Goal: Task Accomplishment & Management: Complete application form

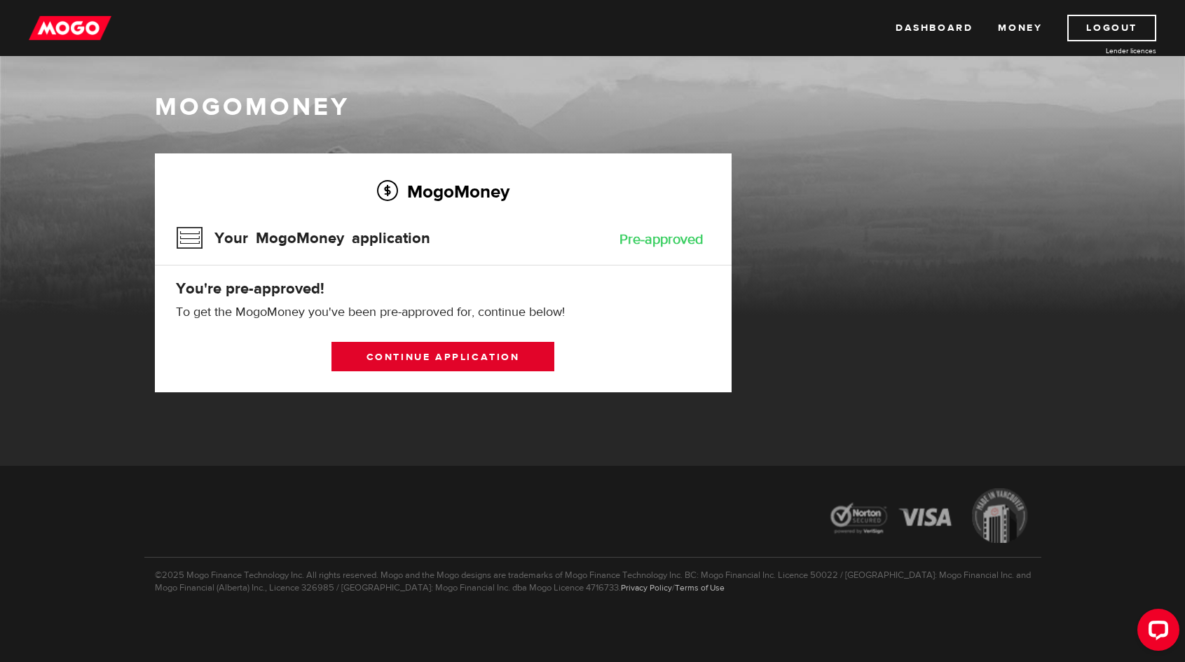
click at [468, 357] on link "Continue application" at bounding box center [443, 356] width 223 height 29
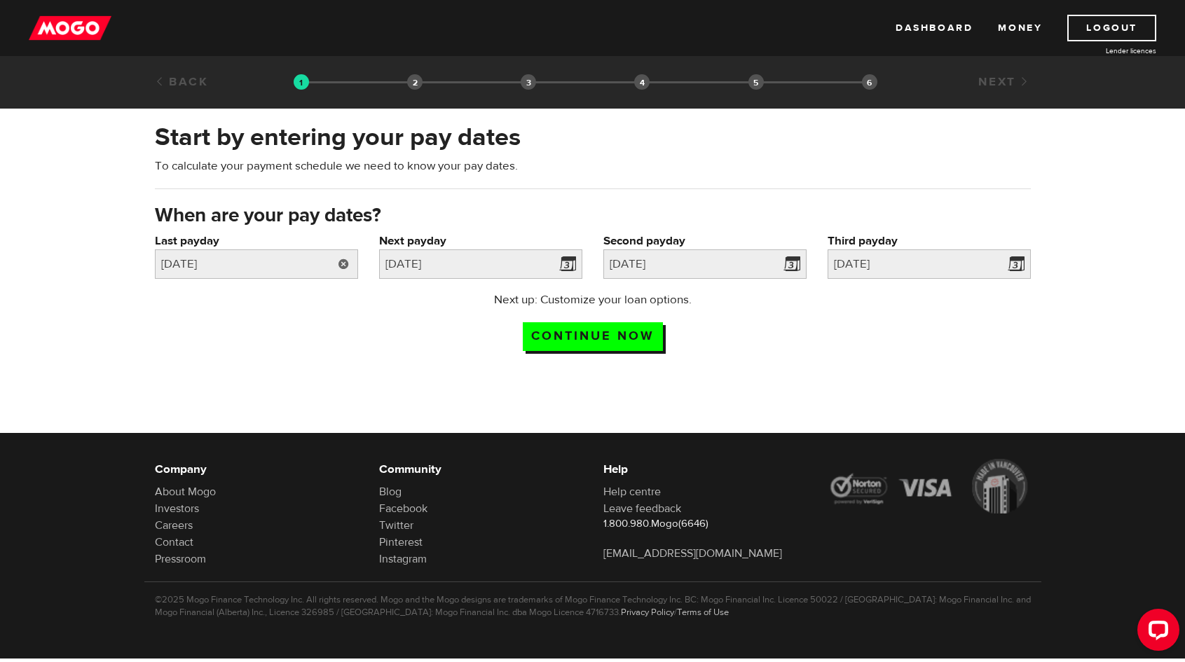
click at [346, 259] on link at bounding box center [343, 264] width 29 height 29
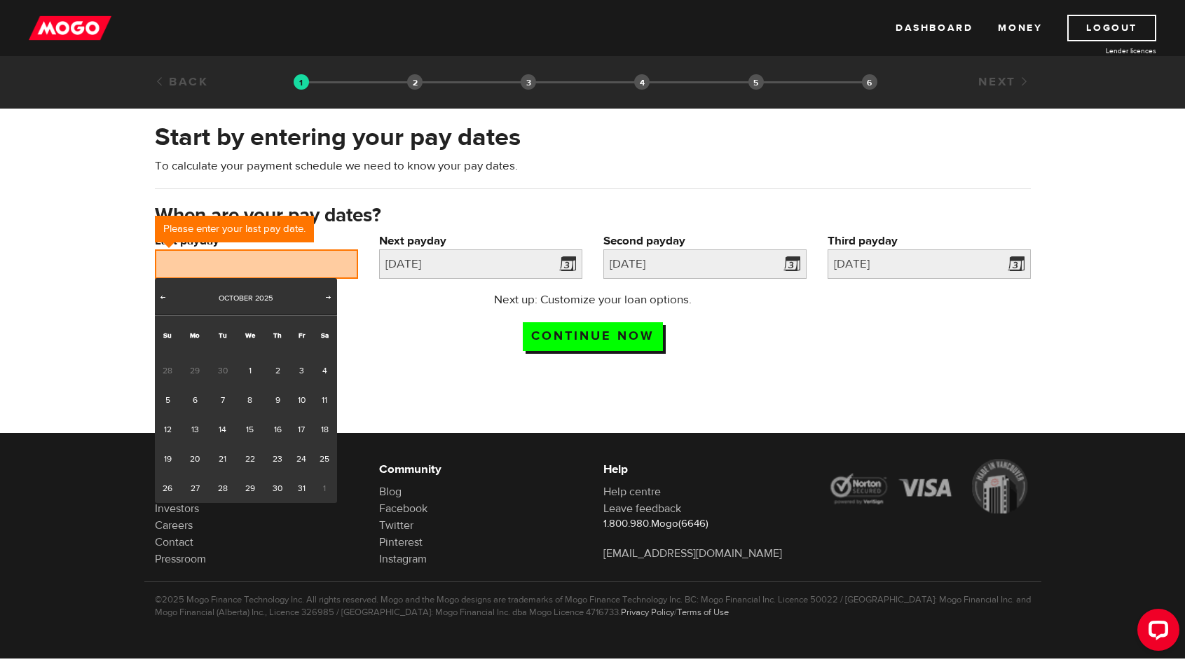
click at [489, 376] on div at bounding box center [592, 490] width 1185 height 229
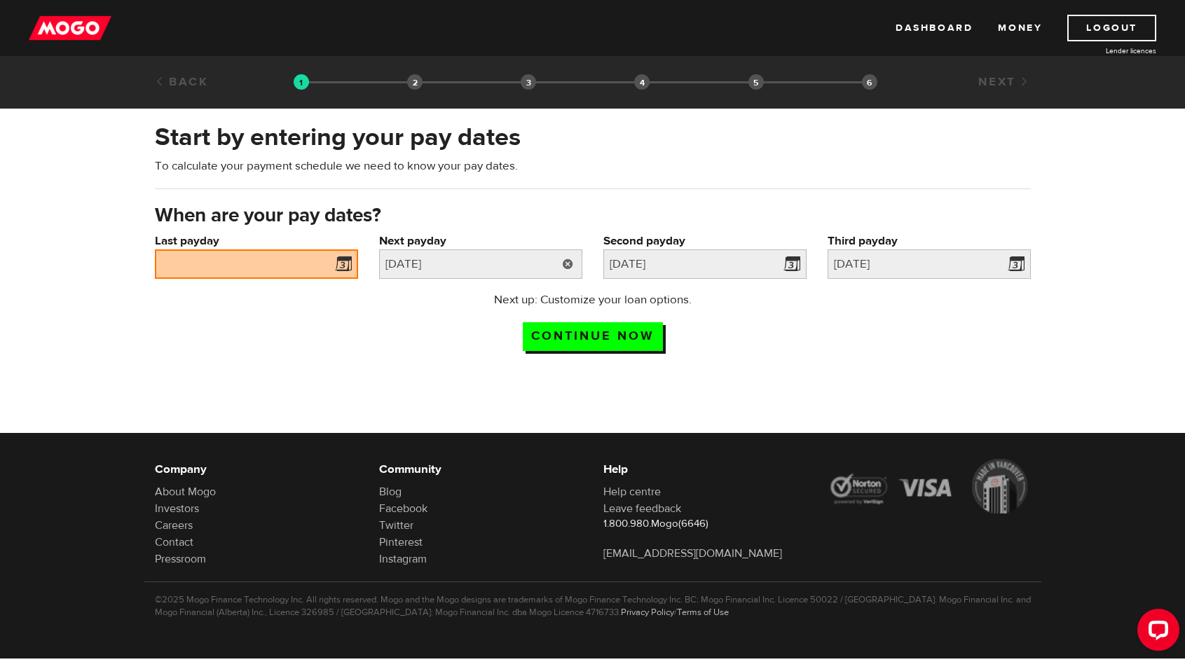
click at [565, 264] on link at bounding box center [568, 264] width 29 height 29
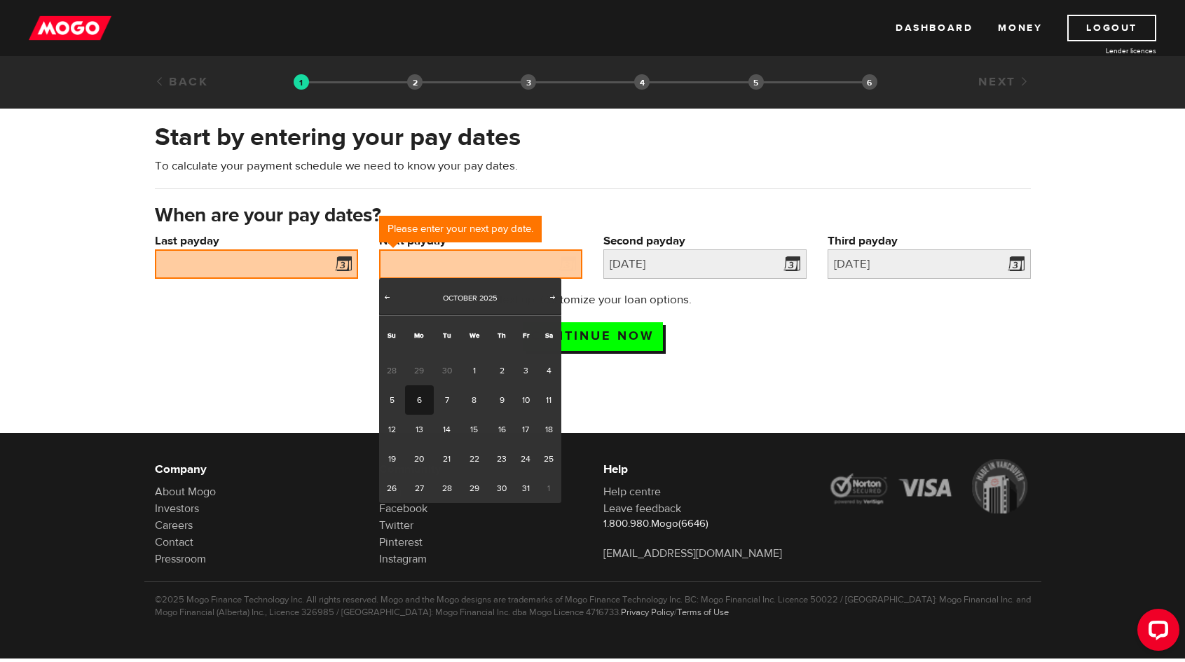
click at [342, 266] on span at bounding box center [340, 266] width 21 height 22
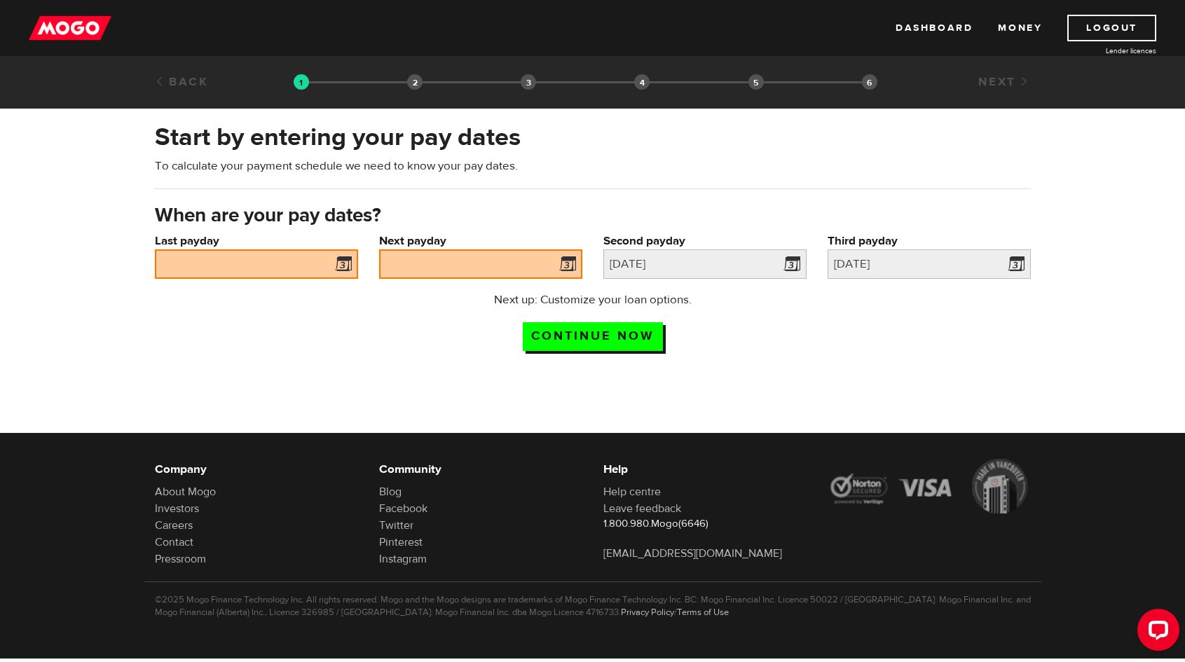
click at [346, 262] on span at bounding box center [340, 266] width 21 height 22
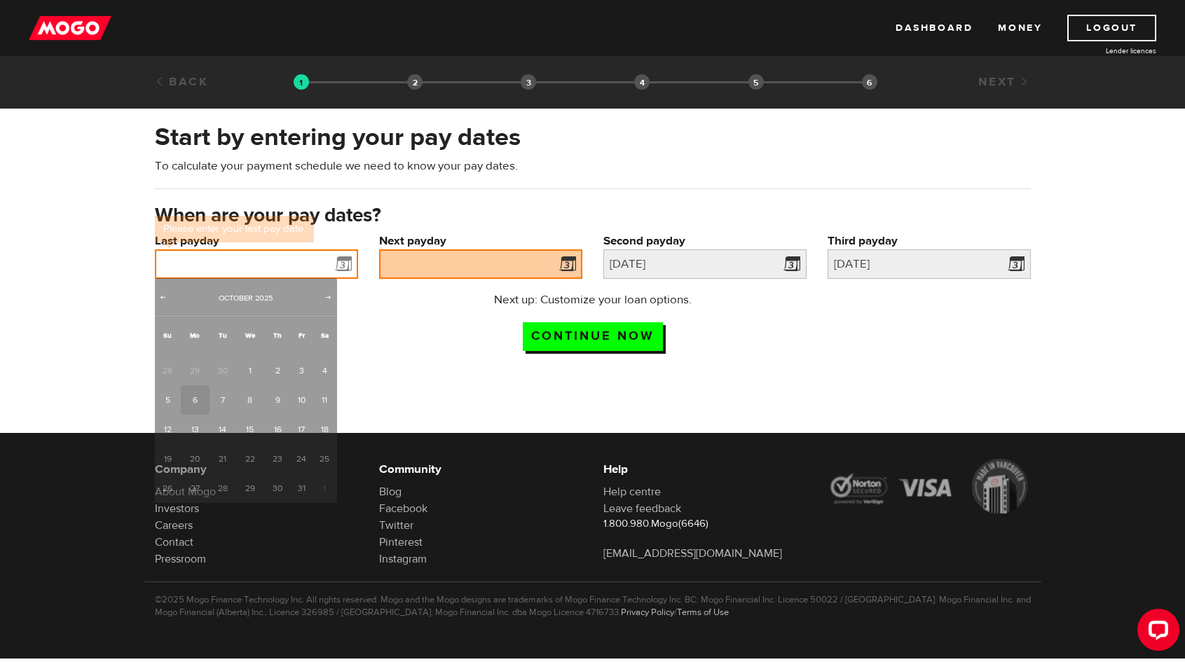
click at [258, 261] on input "Last payday" at bounding box center [256, 264] width 203 height 29
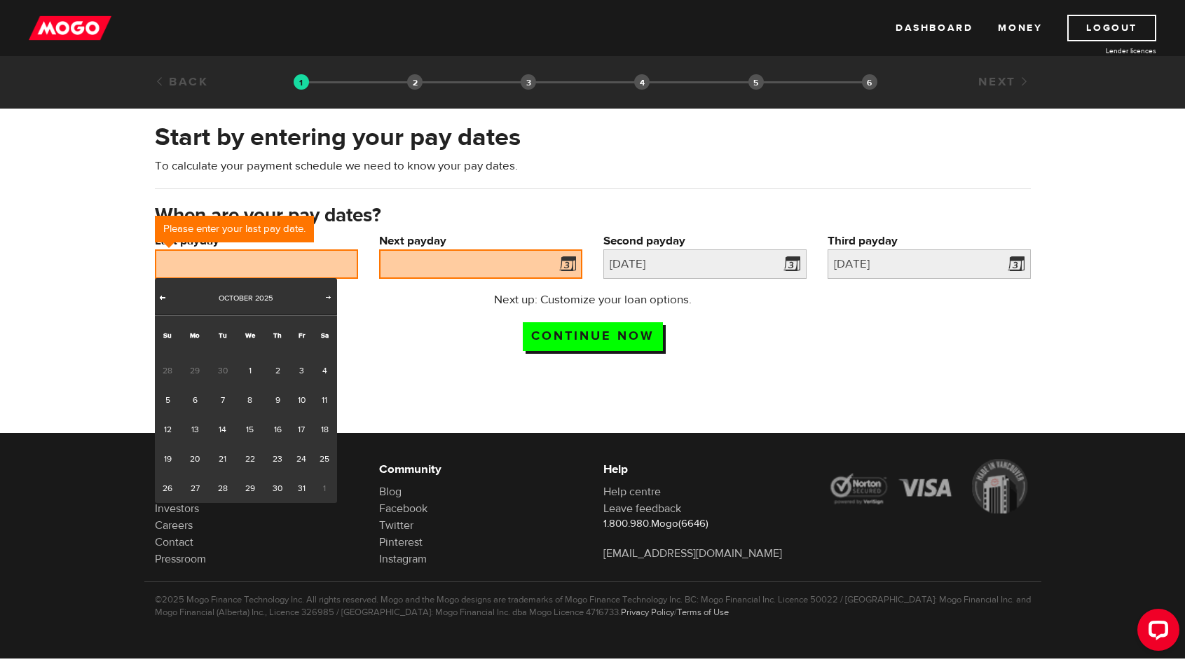
click at [170, 296] on link "Prev" at bounding box center [163, 299] width 14 height 14
click at [273, 458] on link "25" at bounding box center [277, 458] width 26 height 29
type input "[DATE]"
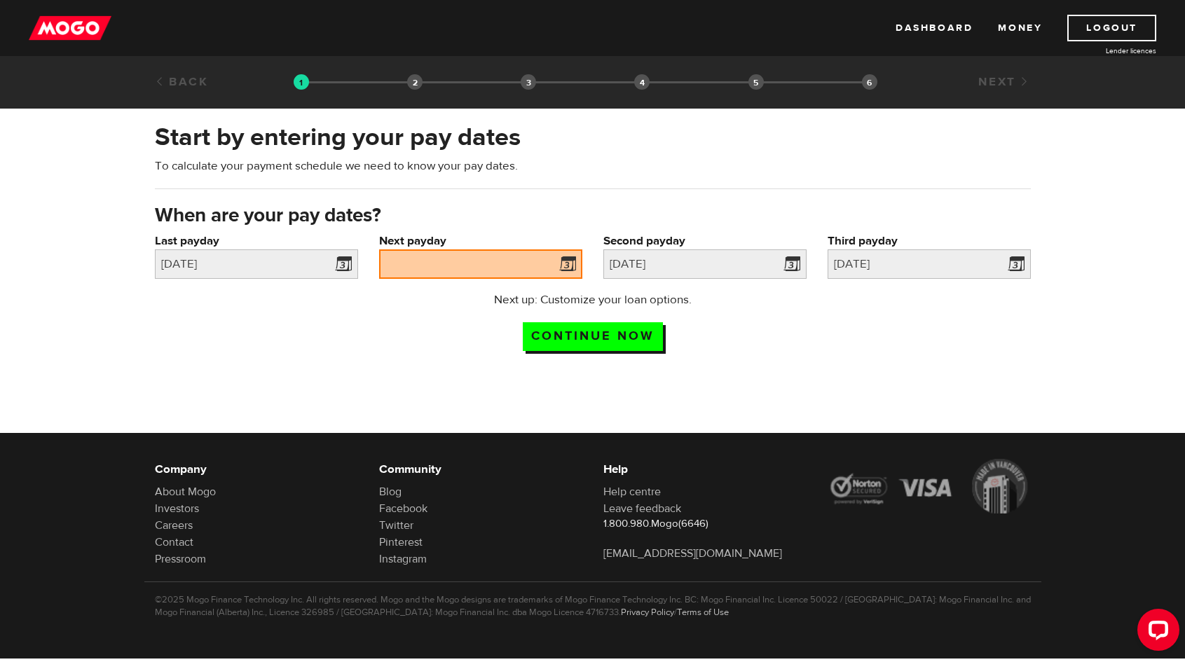
click at [564, 264] on span at bounding box center [564, 266] width 21 height 22
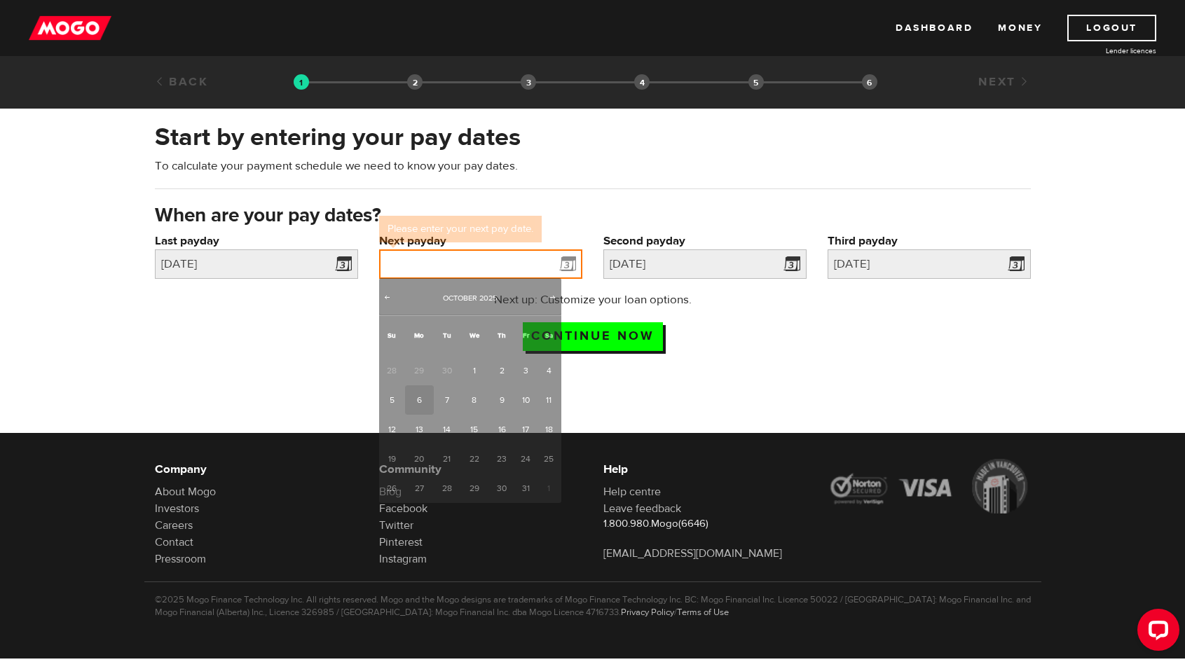
click at [530, 259] on input "Next payday" at bounding box center [480, 264] width 203 height 29
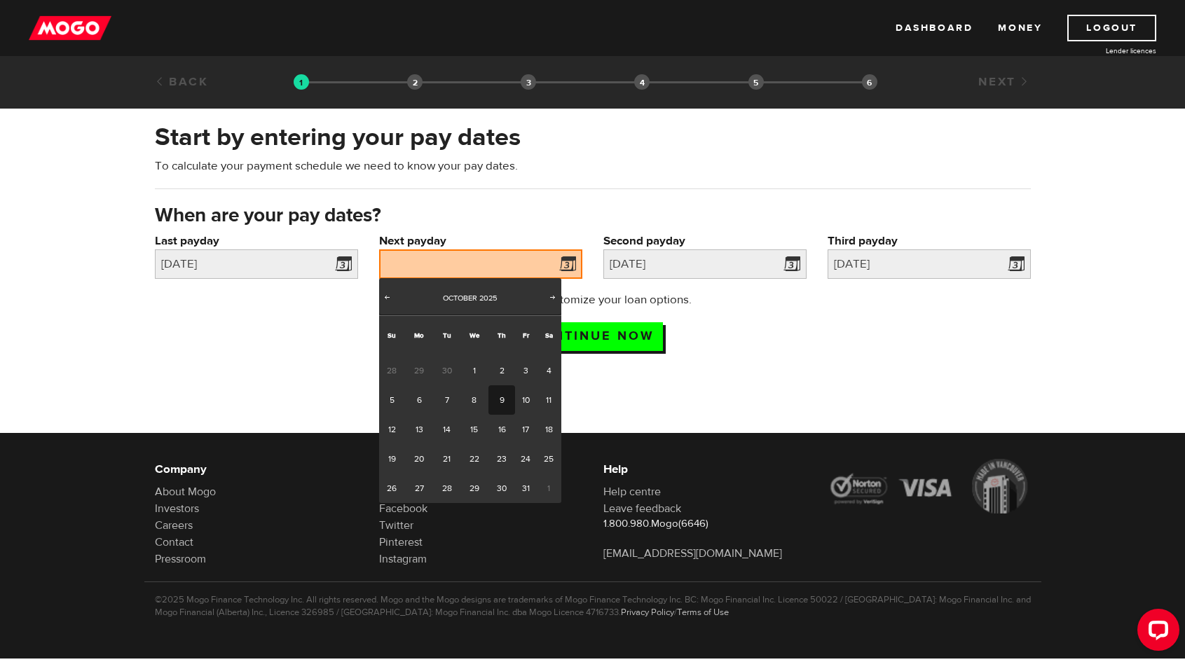
click at [501, 399] on link "9" at bounding box center [502, 399] width 26 height 29
type input "[DATE]"
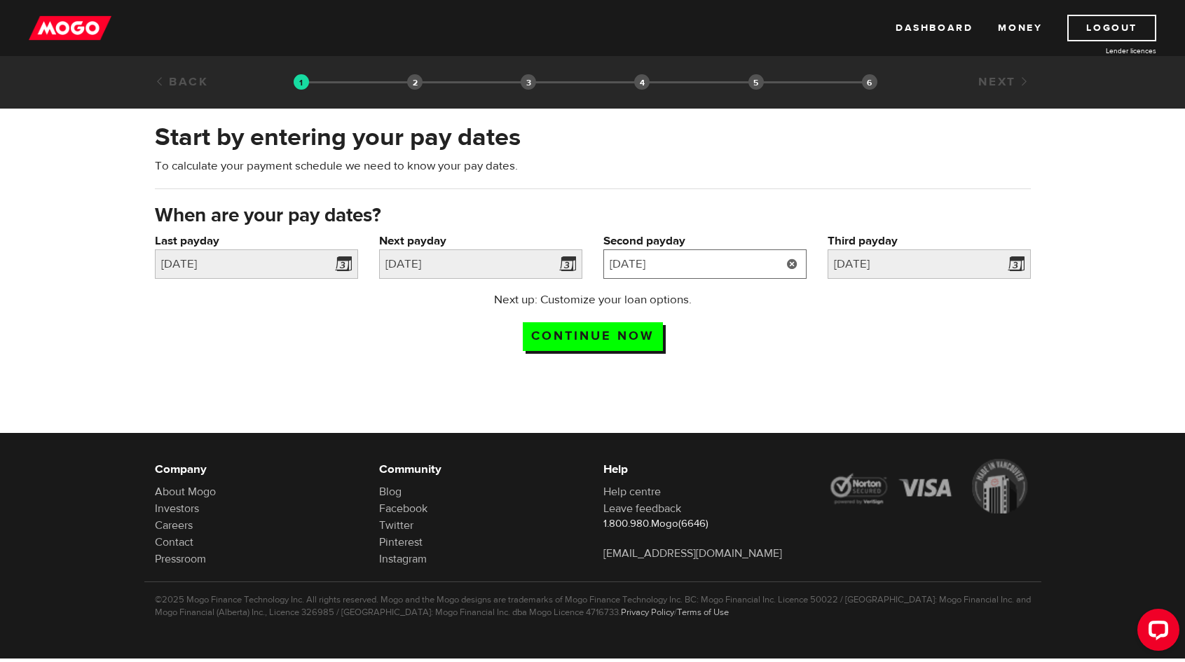
click at [771, 259] on input "[DATE]" at bounding box center [704, 264] width 203 height 29
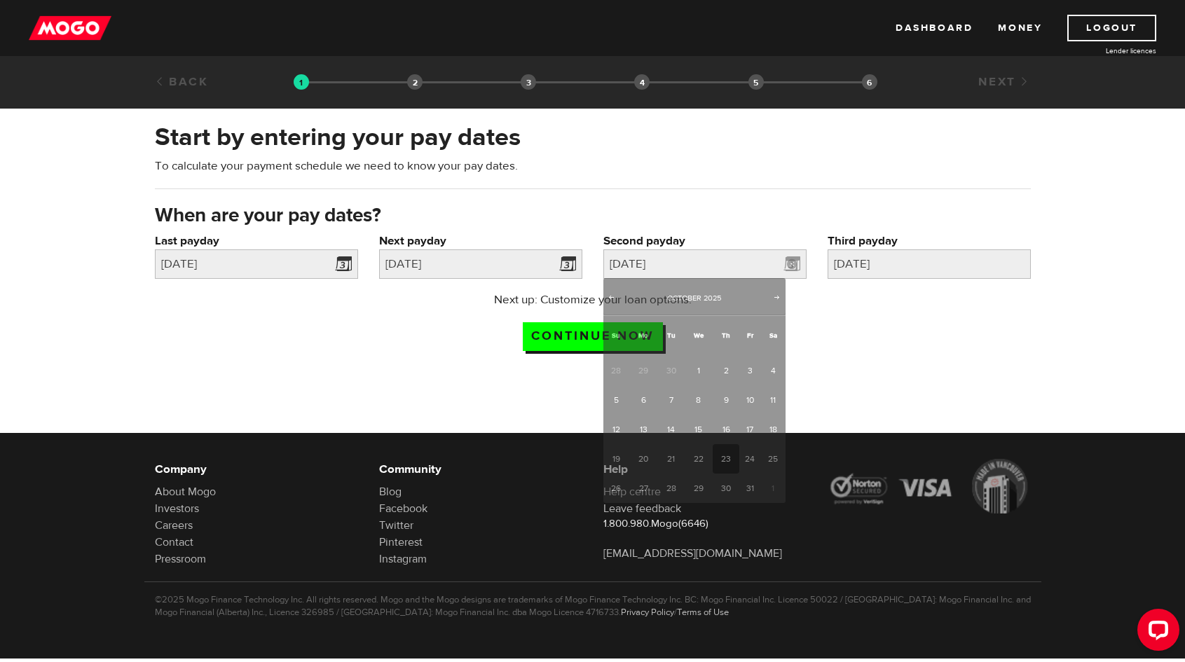
click at [949, 329] on div "Next up: Customize your loan options. Continue now" at bounding box center [592, 327] width 897 height 70
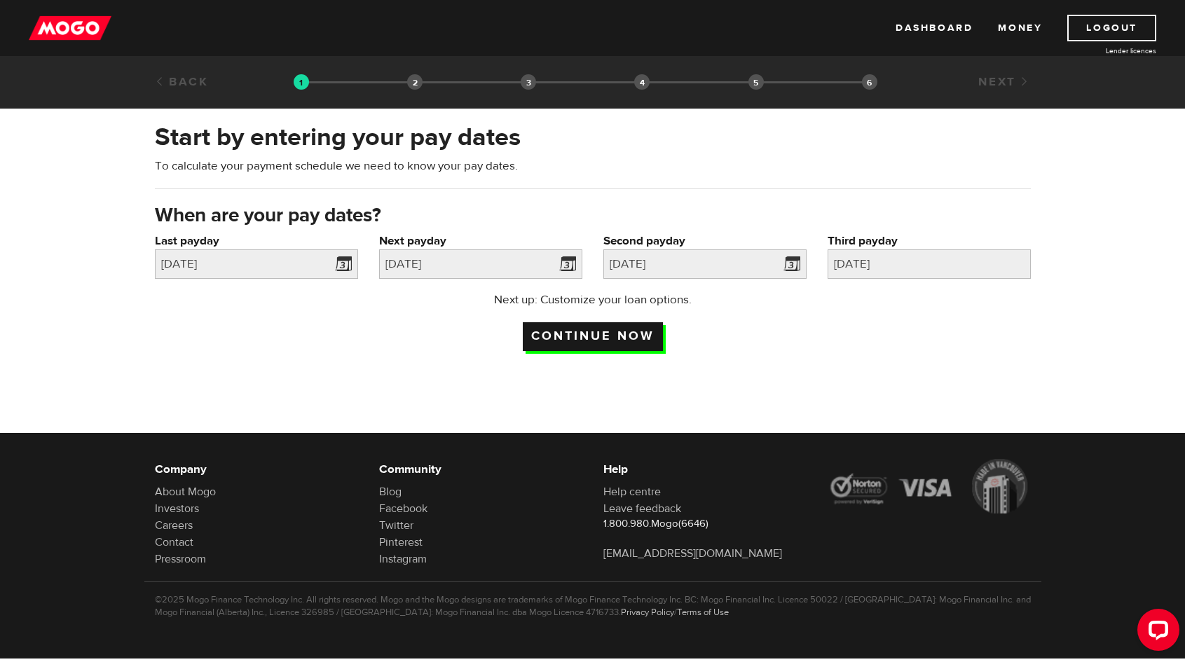
click at [615, 334] on input "Continue now" at bounding box center [593, 336] width 140 height 29
